Goal: Information Seeking & Learning: Understand process/instructions

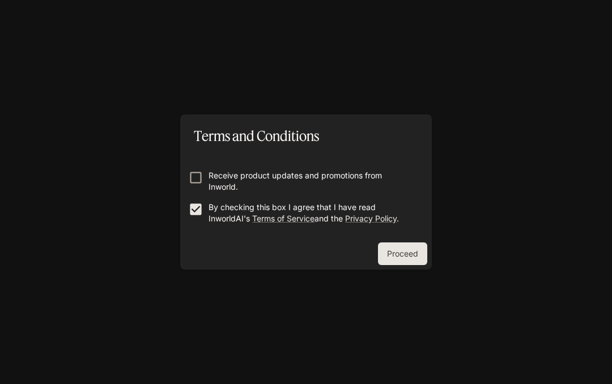
click at [397, 249] on button "Proceed" at bounding box center [402, 254] width 49 height 23
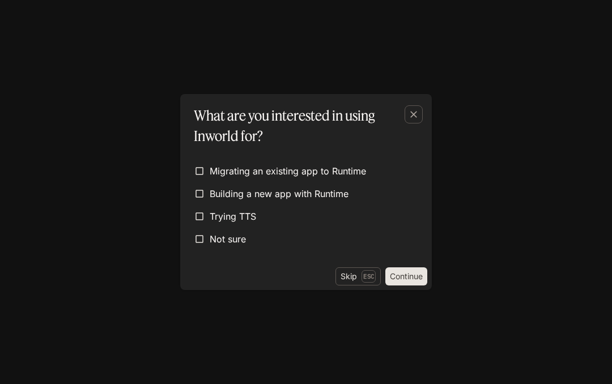
click at [363, 285] on button "Skip Esc" at bounding box center [357, 276] width 45 height 18
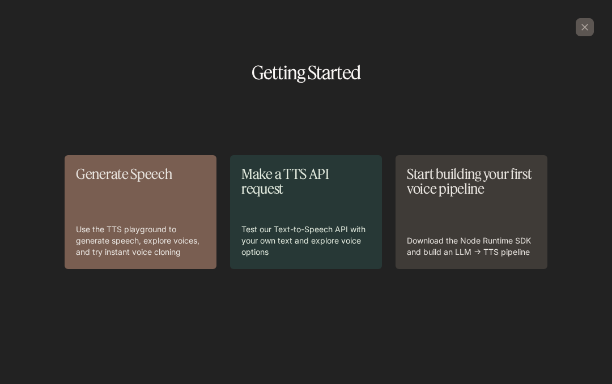
click at [366, 269] on div "Make a TTS API request Test our Text-to-Speech API with your own text and explo…" at bounding box center [306, 212] width 152 height 114
click at [484, 269] on div "Start building your first voice pipeline Download the Node Runtime SDK and buil…" at bounding box center [471, 212] width 152 height 114
